Goal: Browse casually

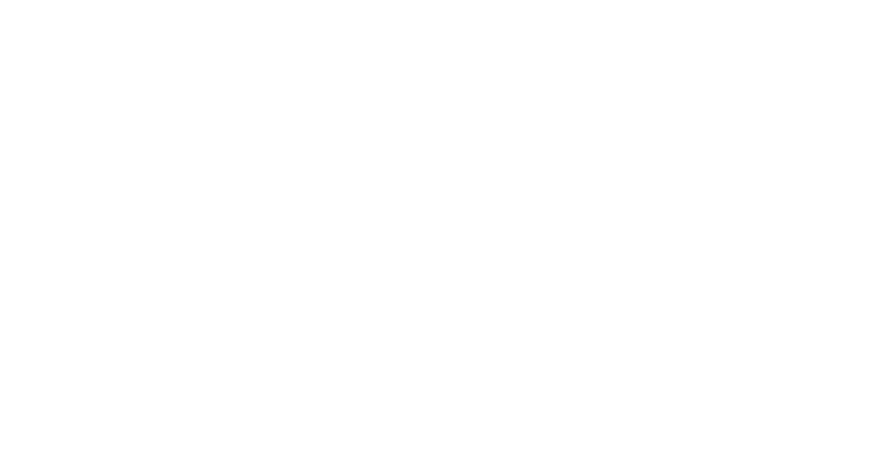
scroll to position [160, 0]
click at [334, 355] on div at bounding box center [441, 201] width 820 height 461
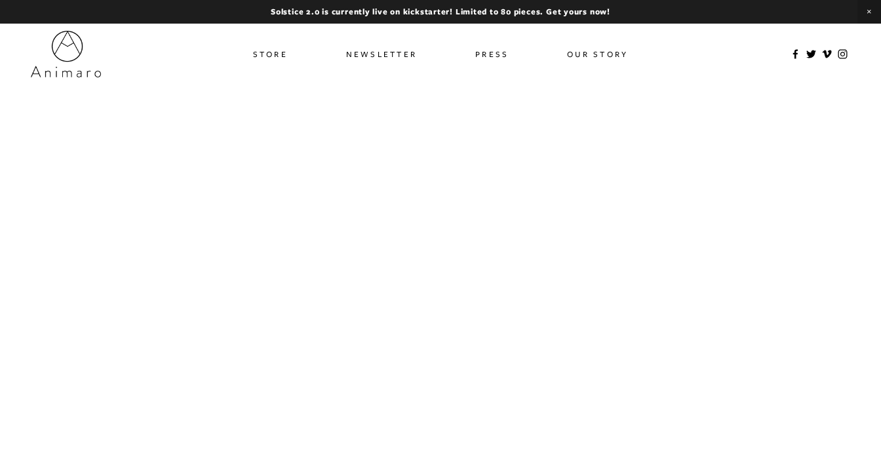
click at [484, 295] on div at bounding box center [441, 361] width 820 height 461
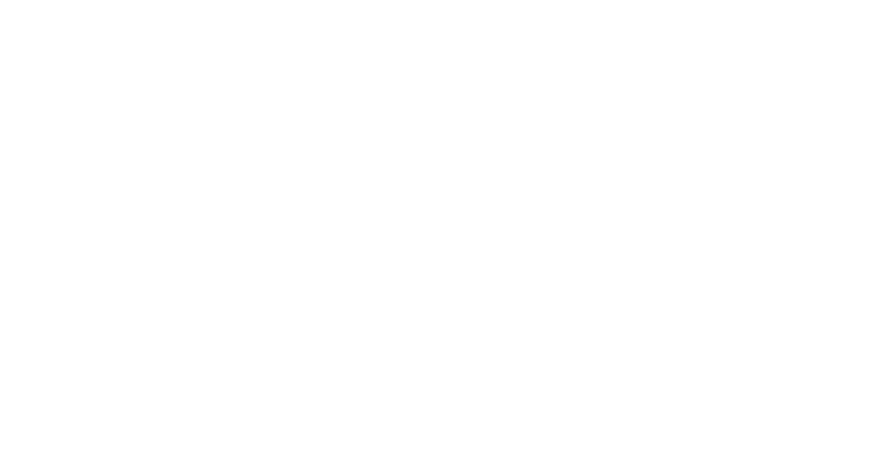
scroll to position [89, 0]
click at [567, 233] on div at bounding box center [441, 273] width 820 height 461
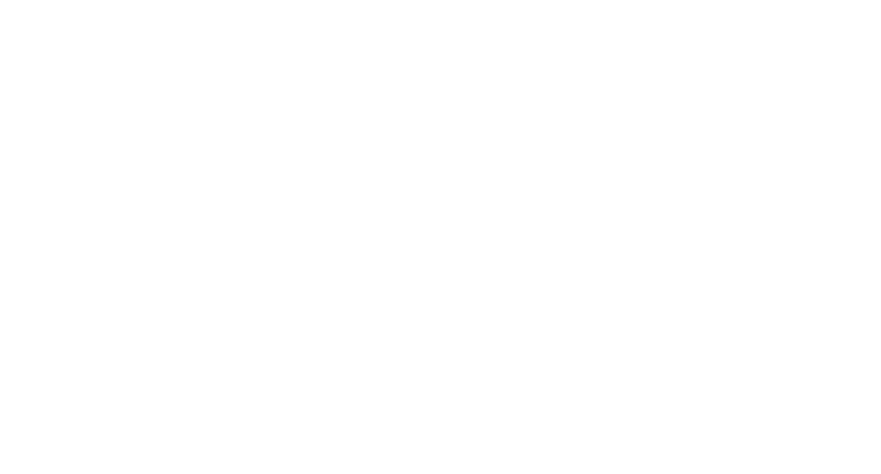
click at [567, 233] on div at bounding box center [441, 273] width 820 height 461
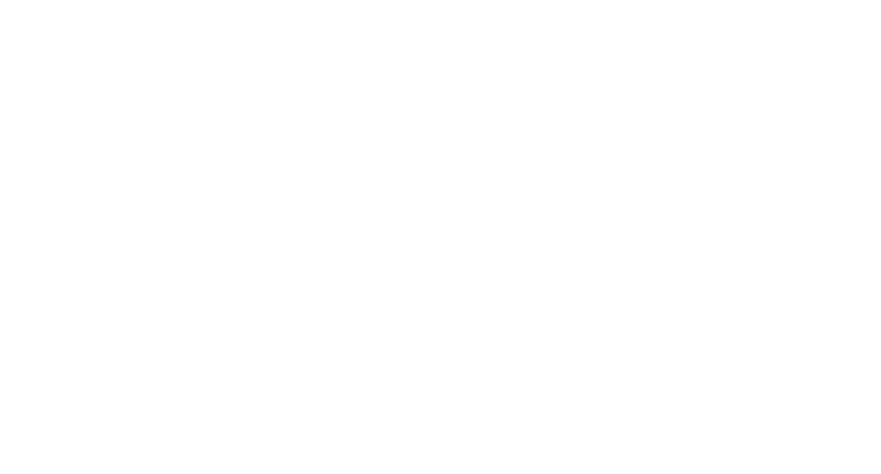
click at [567, 233] on div at bounding box center [441, 273] width 820 height 461
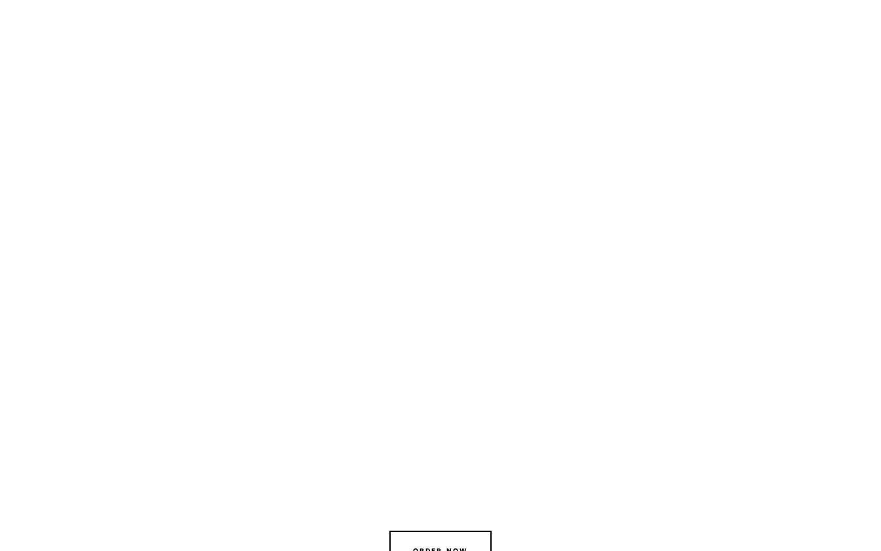
click at [567, 310] on div at bounding box center [440, 275] width 881 height 551
click at [552, 246] on div at bounding box center [440, 275] width 881 height 551
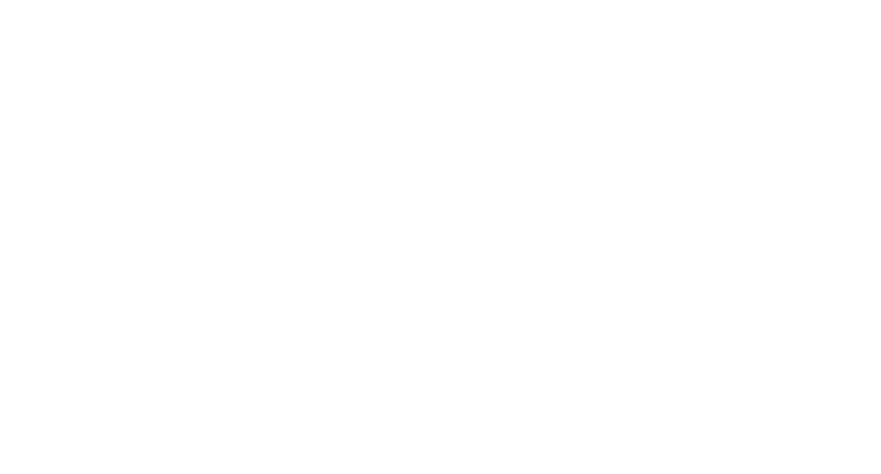
click at [222, 28] on div at bounding box center [441, 12] width 842 height 35
